Goal: Transaction & Acquisition: Purchase product/service

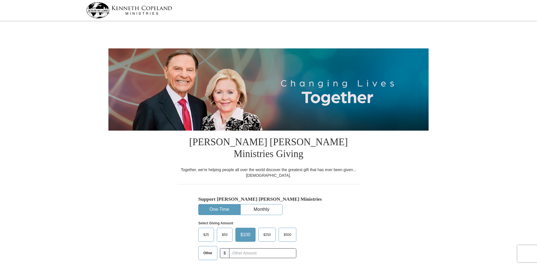
select select "MD"
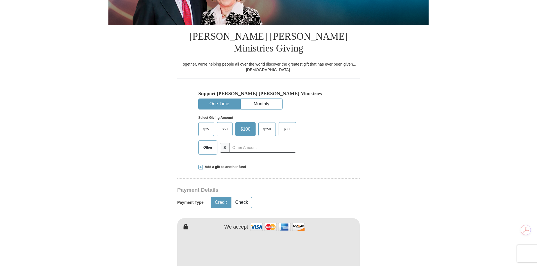
scroll to position [103, 0]
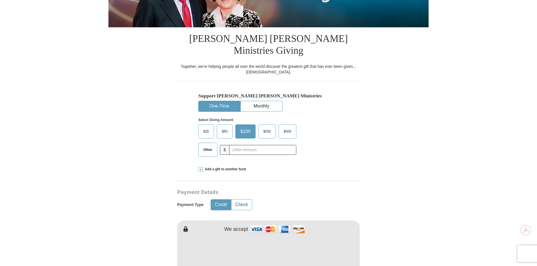
click at [241, 199] on button "Check" at bounding box center [242, 204] width 21 height 10
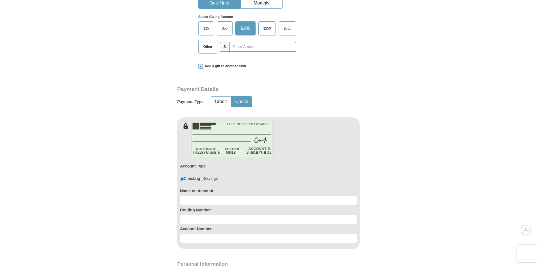
scroll to position [309, 0]
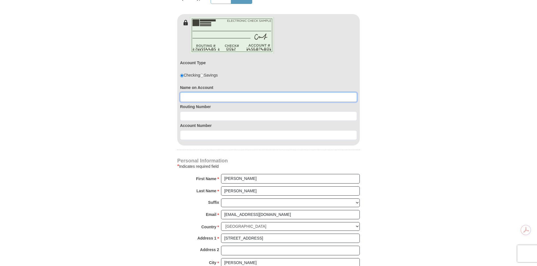
click at [191, 92] on input at bounding box center [268, 97] width 177 height 10
type input "[PERSON_NAME]"
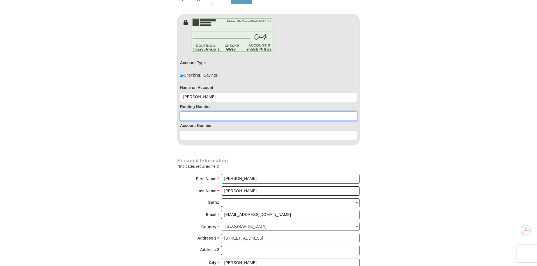
click at [198, 111] on input at bounding box center [268, 116] width 177 height 10
type input "055002707"
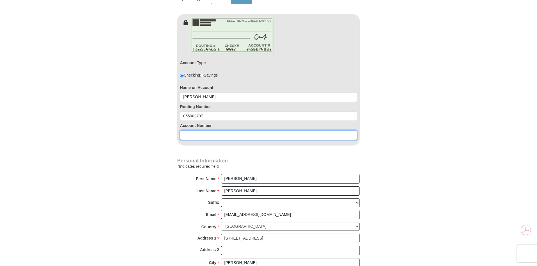
click at [194, 130] on input at bounding box center [268, 135] width 177 height 10
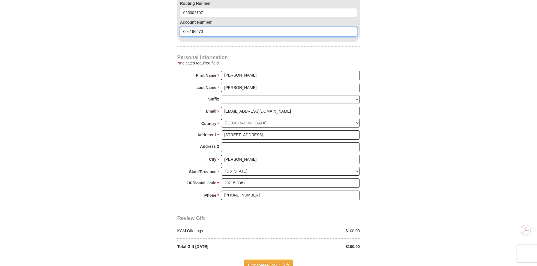
scroll to position [515, 0]
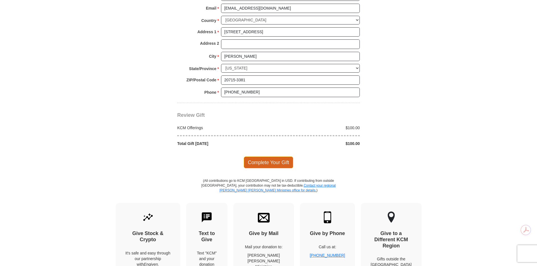
type input "004196570"
click at [270, 156] on span "Complete Your Gift" at bounding box center [269, 162] width 50 height 12
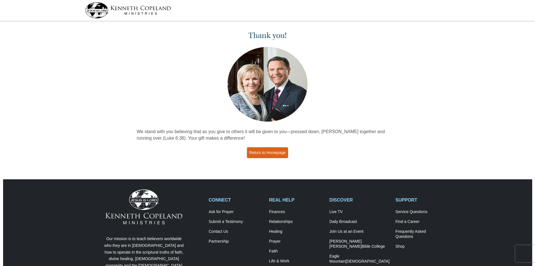
click at [264, 150] on link "Return to Homepage" at bounding box center [268, 152] width 42 height 11
